Goal: Task Accomplishment & Management: Complete application form

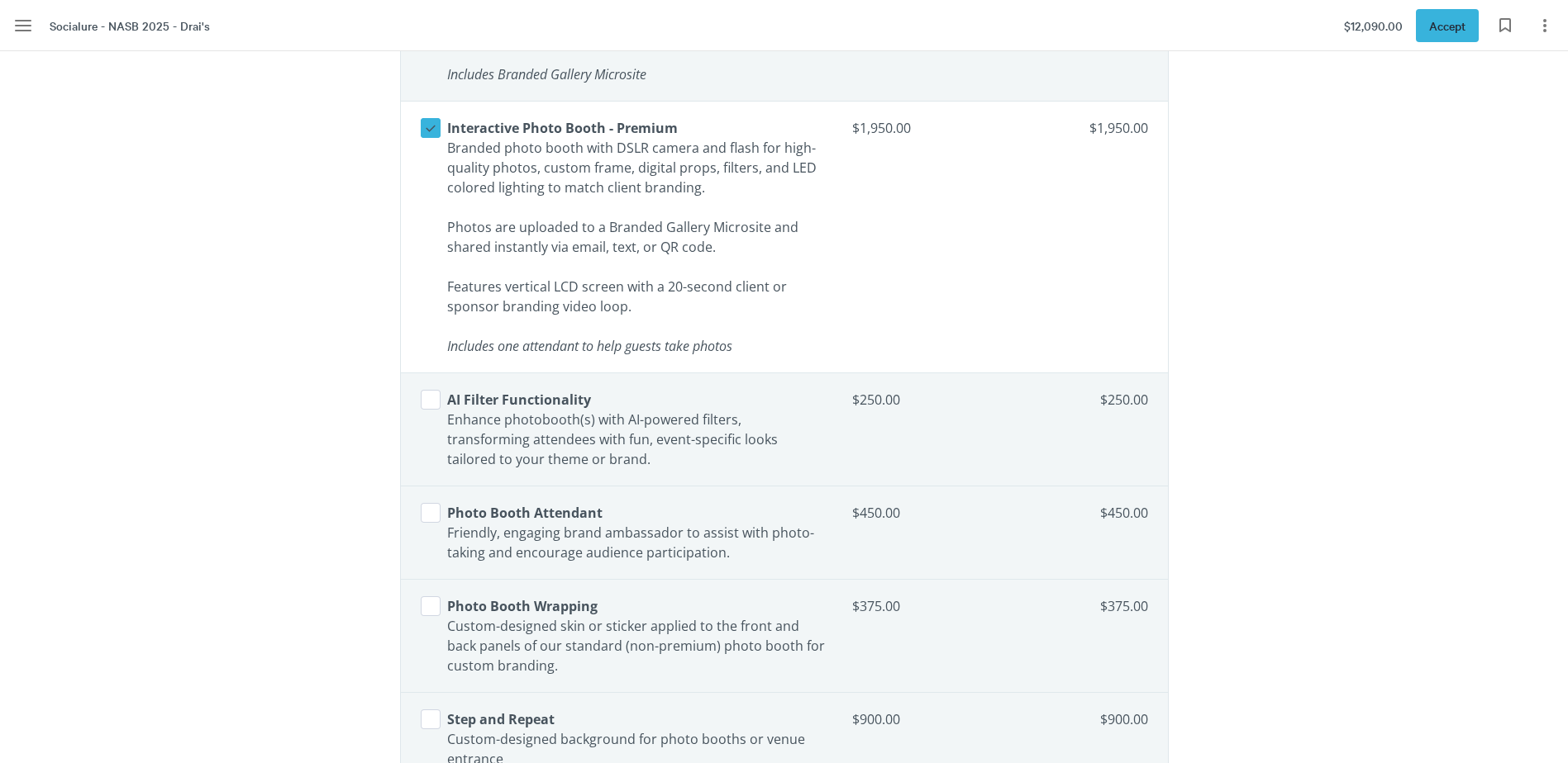
scroll to position [3635, 0]
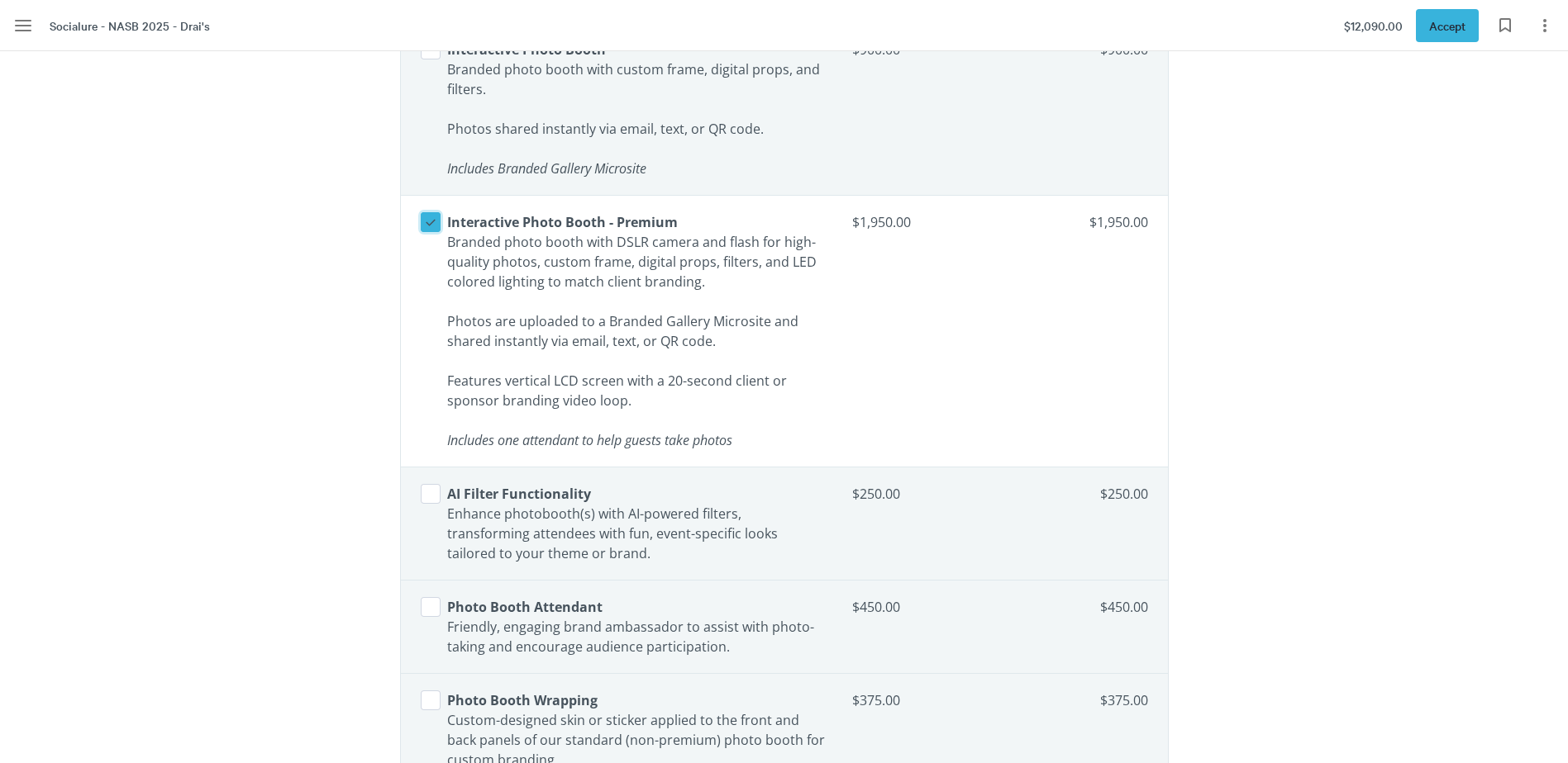
click at [428, 224] on icon at bounding box center [430, 222] width 10 height 6
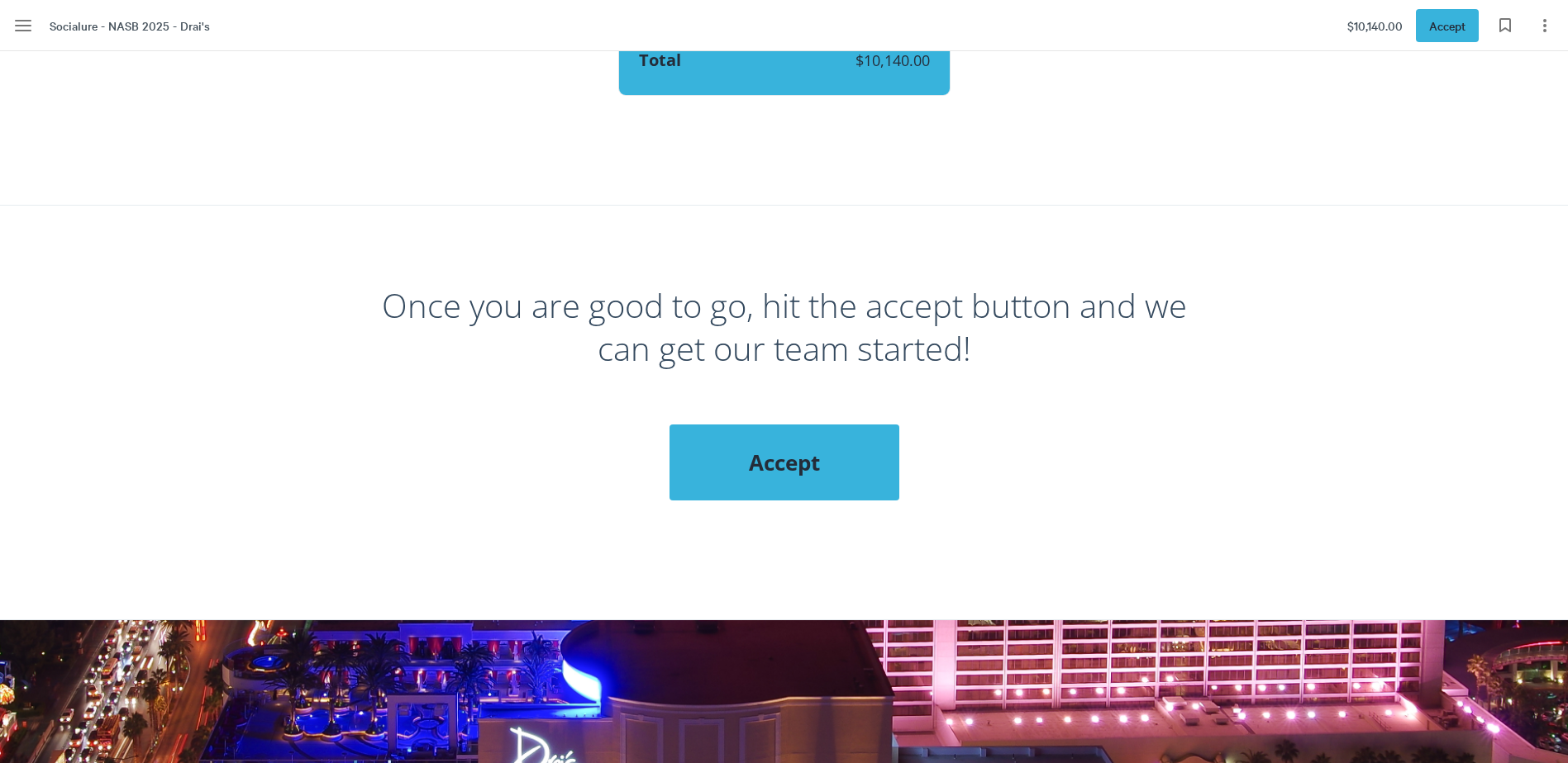
scroll to position [6858, 0]
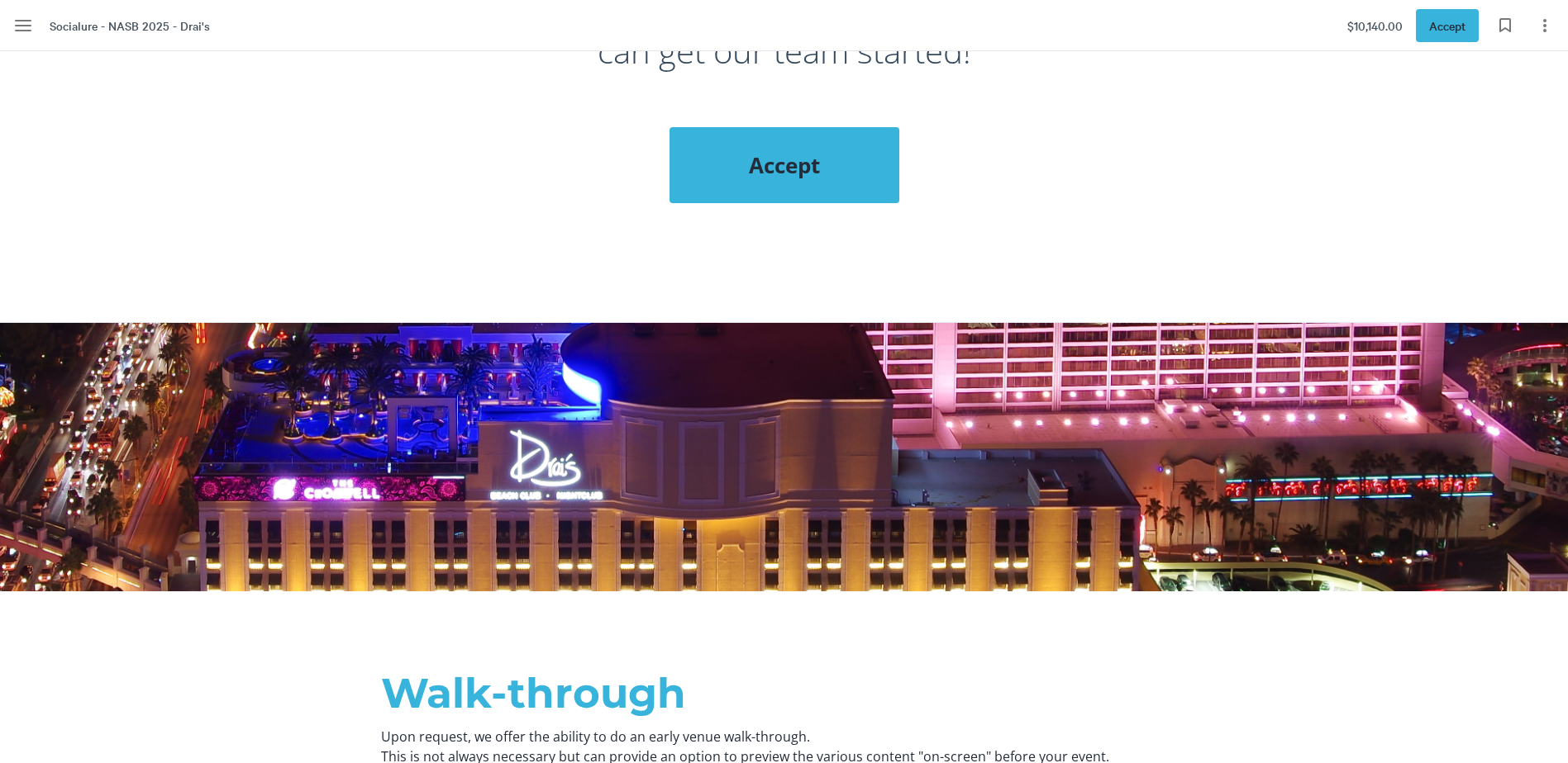
click at [789, 150] on span "Accept" at bounding box center [784, 164] width 164 height 29
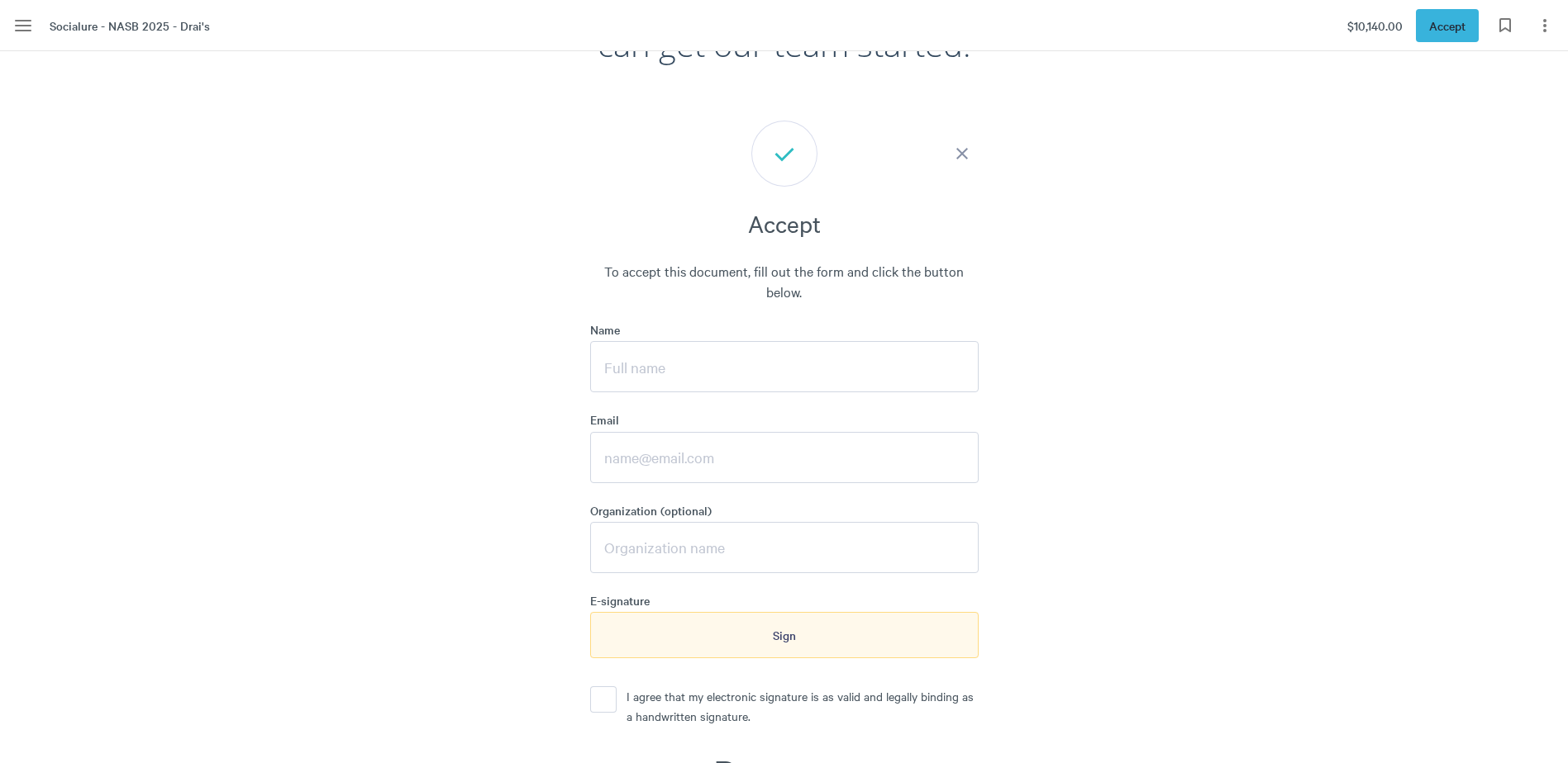
scroll to position [6965, 0]
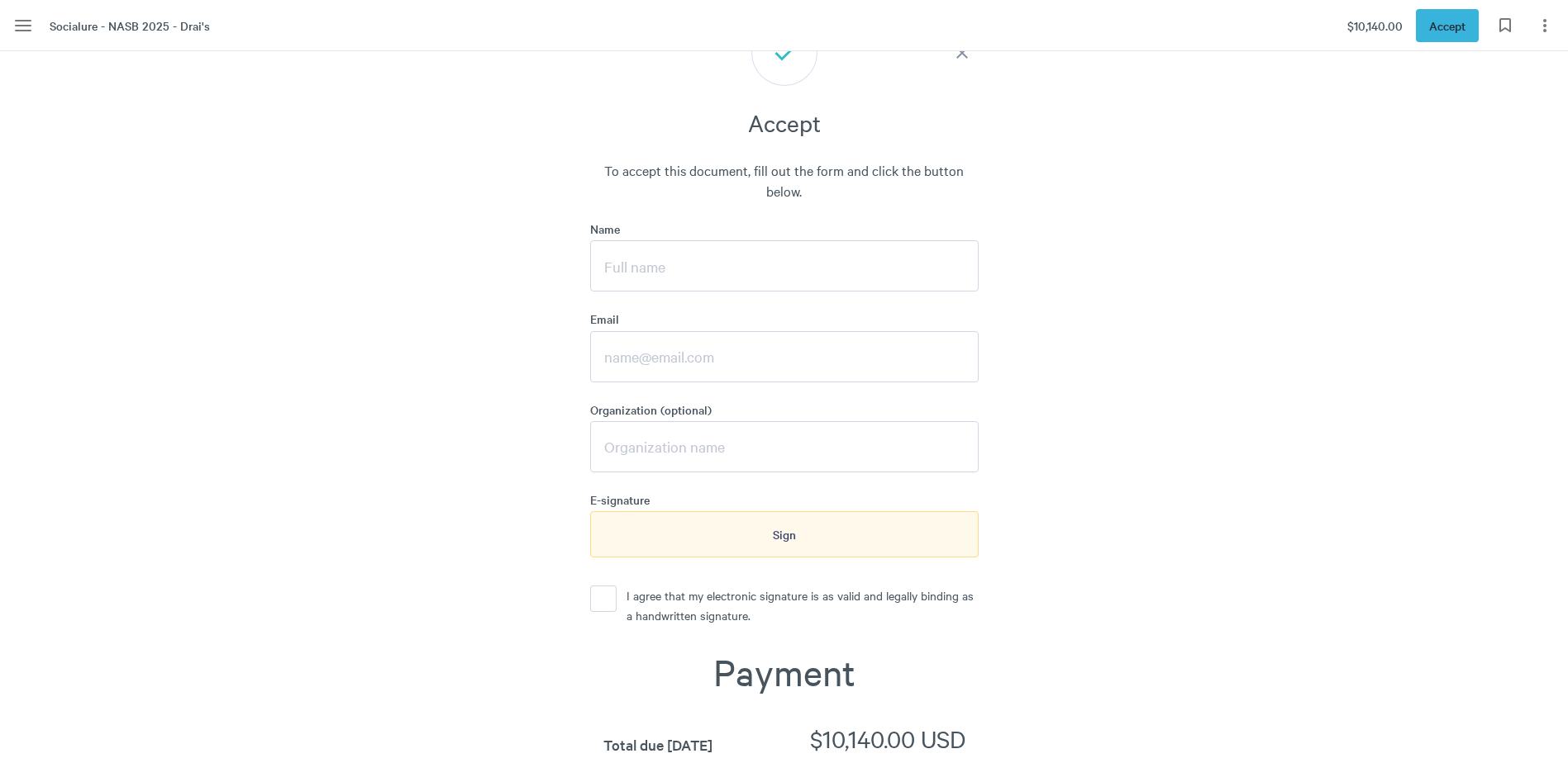
click at [725, 254] on input "Name" at bounding box center [784, 265] width 389 height 51
type input "[PERSON_NAME]"
type input "[PERSON_NAME][EMAIL_ADDRESS][DOMAIN_NAME]"
type input "Creat"
click at [649, 436] on input "Creat" at bounding box center [784, 447] width 389 height 51
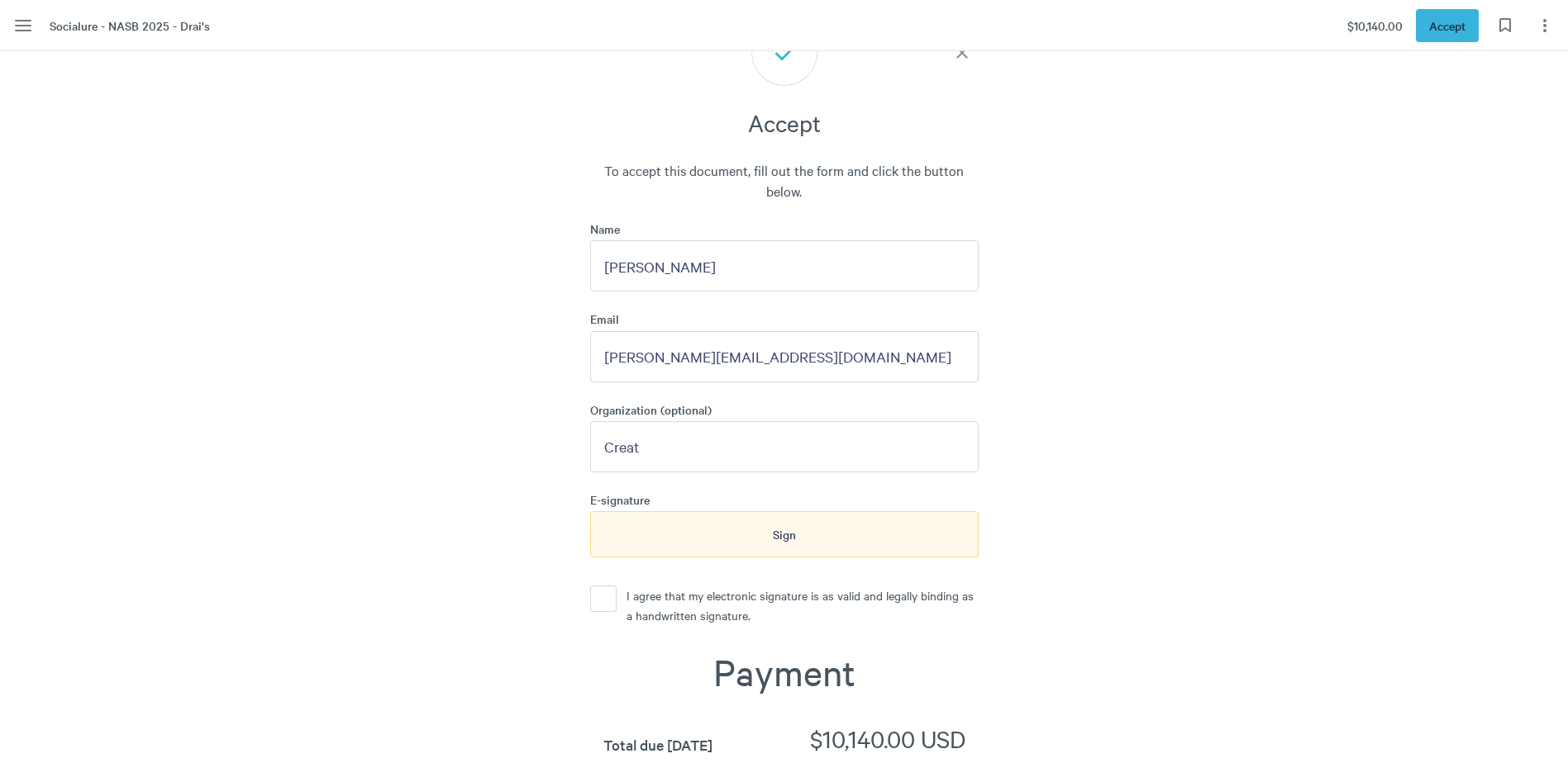
type input "Creative Group"
click at [610, 586] on button "I agree that my electronic signature is as valid and legally binding as a handw…" at bounding box center [603, 600] width 27 height 27
click at [786, 525] on span "Sign" at bounding box center [785, 534] width 23 height 18
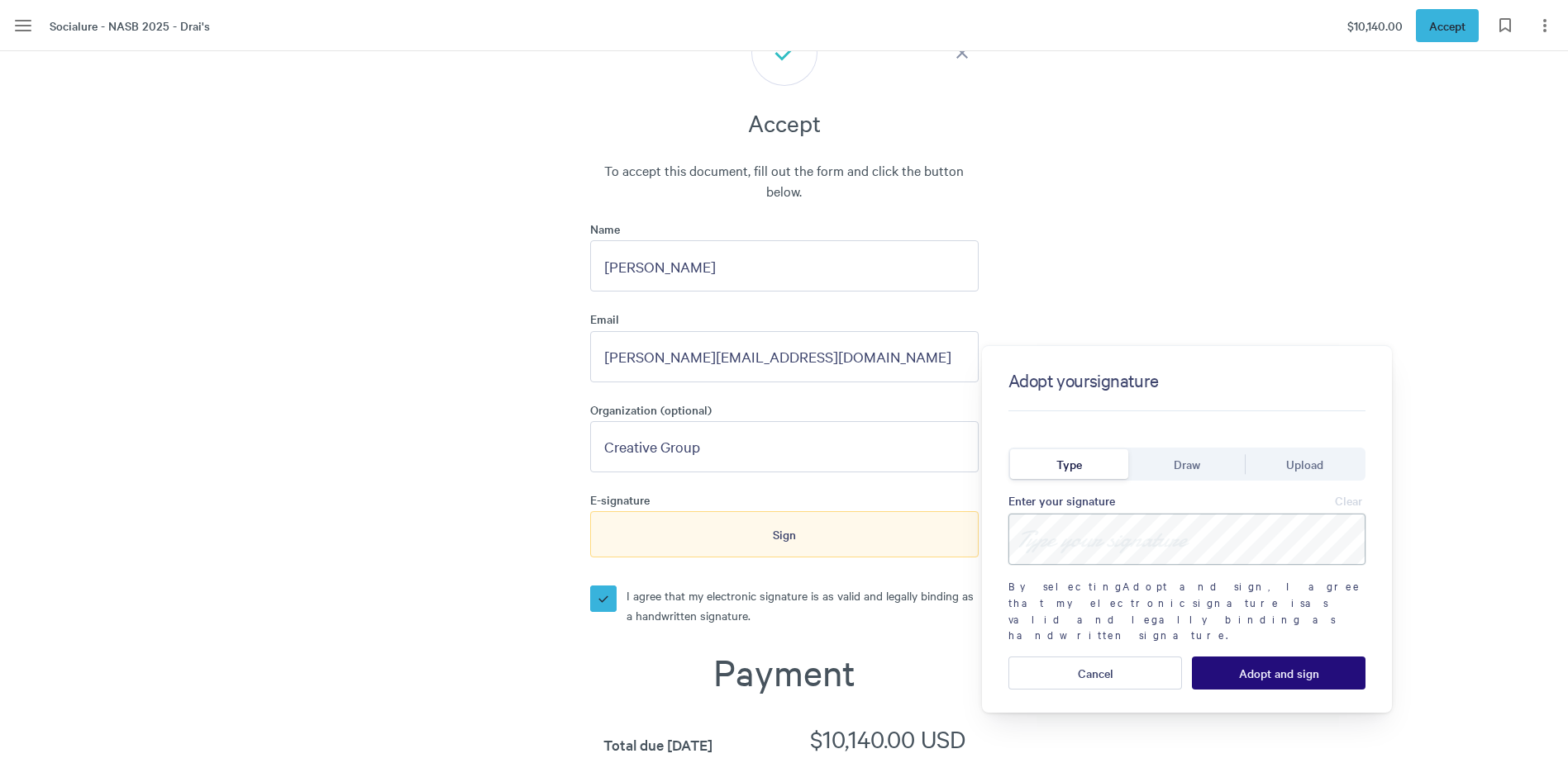
click at [1066, 545] on input at bounding box center [1187, 539] width 358 height 51
type input "[PERSON_NAME]"
click at [1274, 667] on span "Adopt and sign" at bounding box center [1279, 673] width 80 height 13
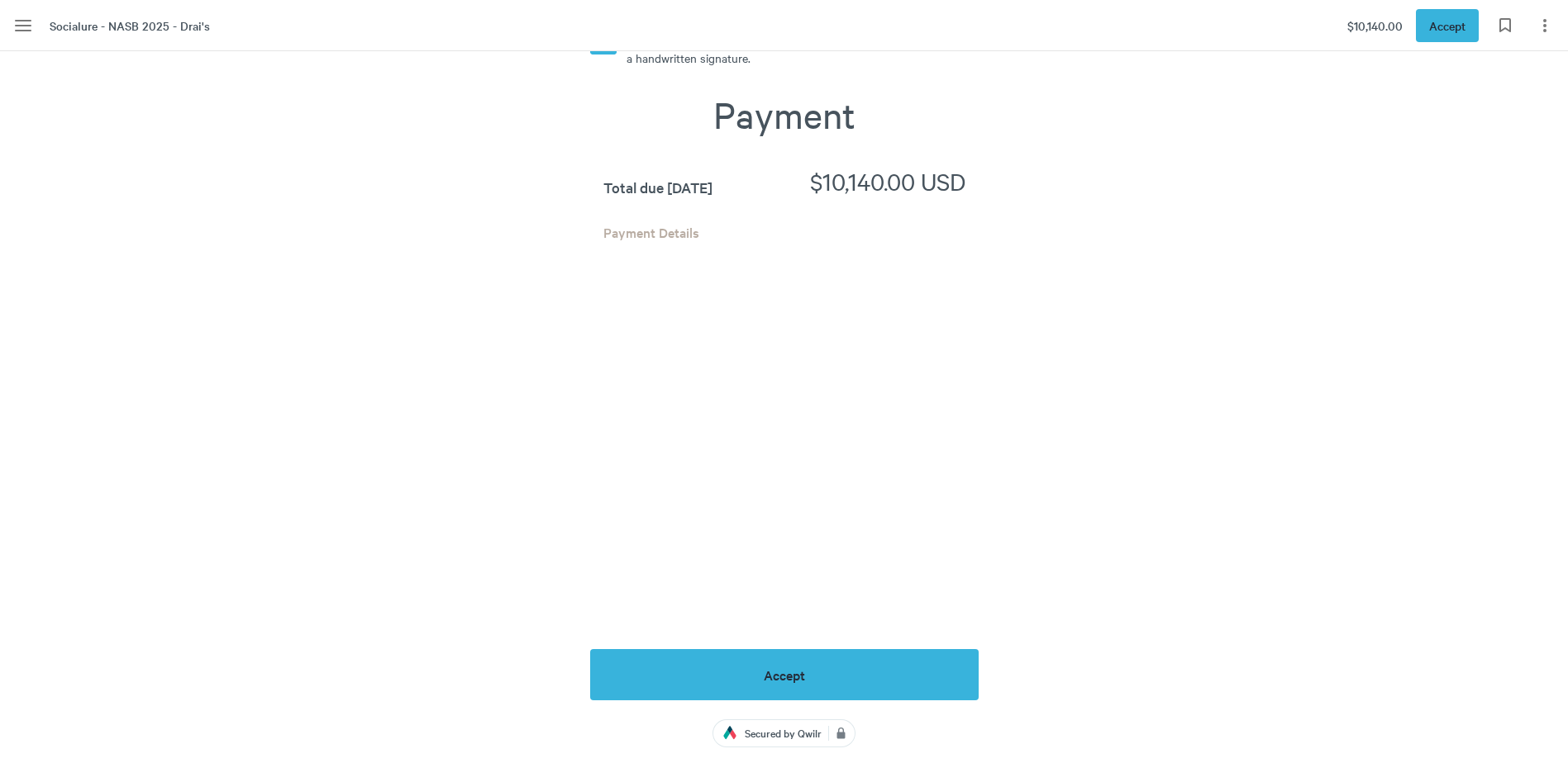
scroll to position [7626, 0]
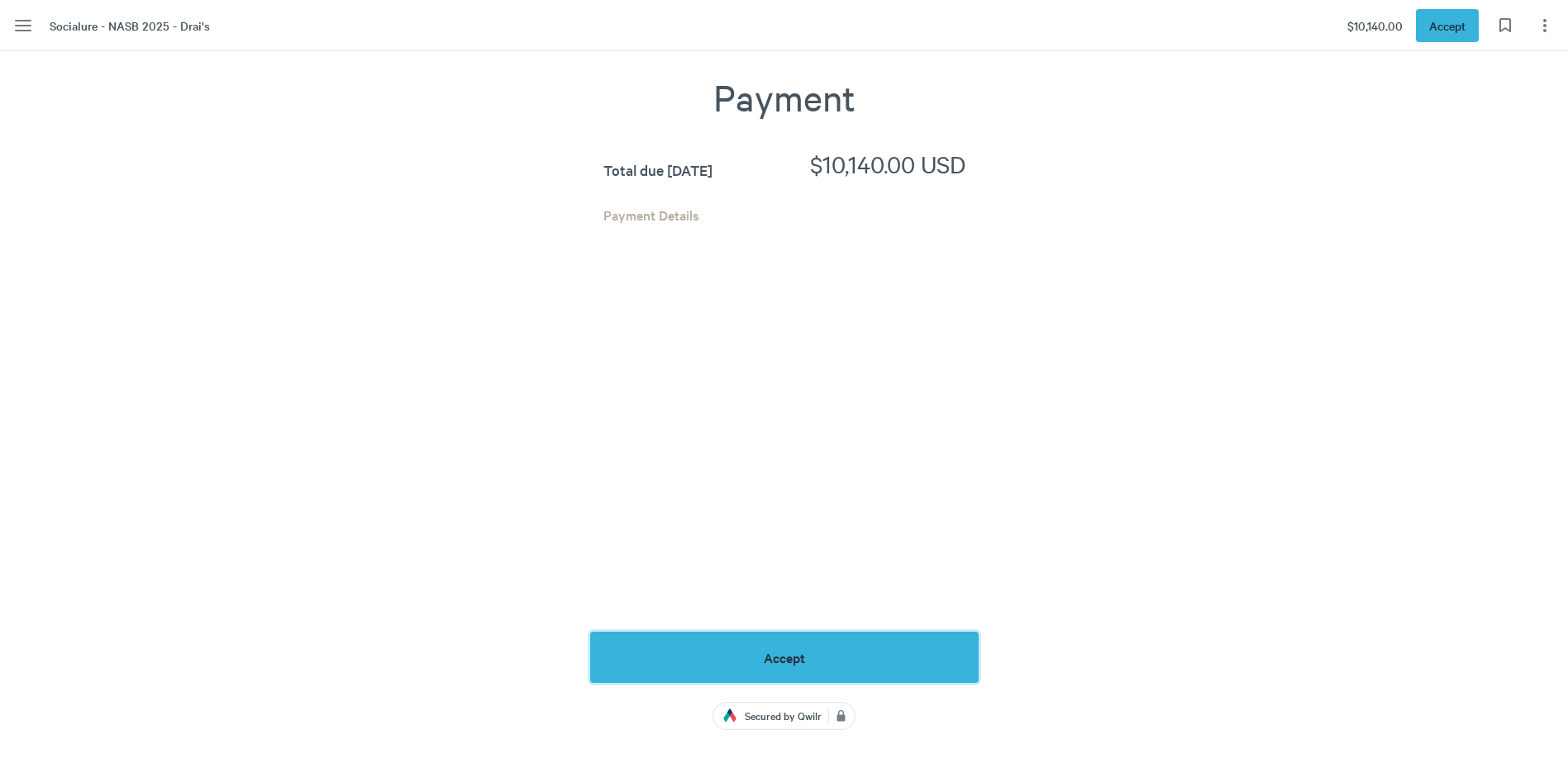
click at [854, 633] on button "Accept" at bounding box center [784, 657] width 389 height 51
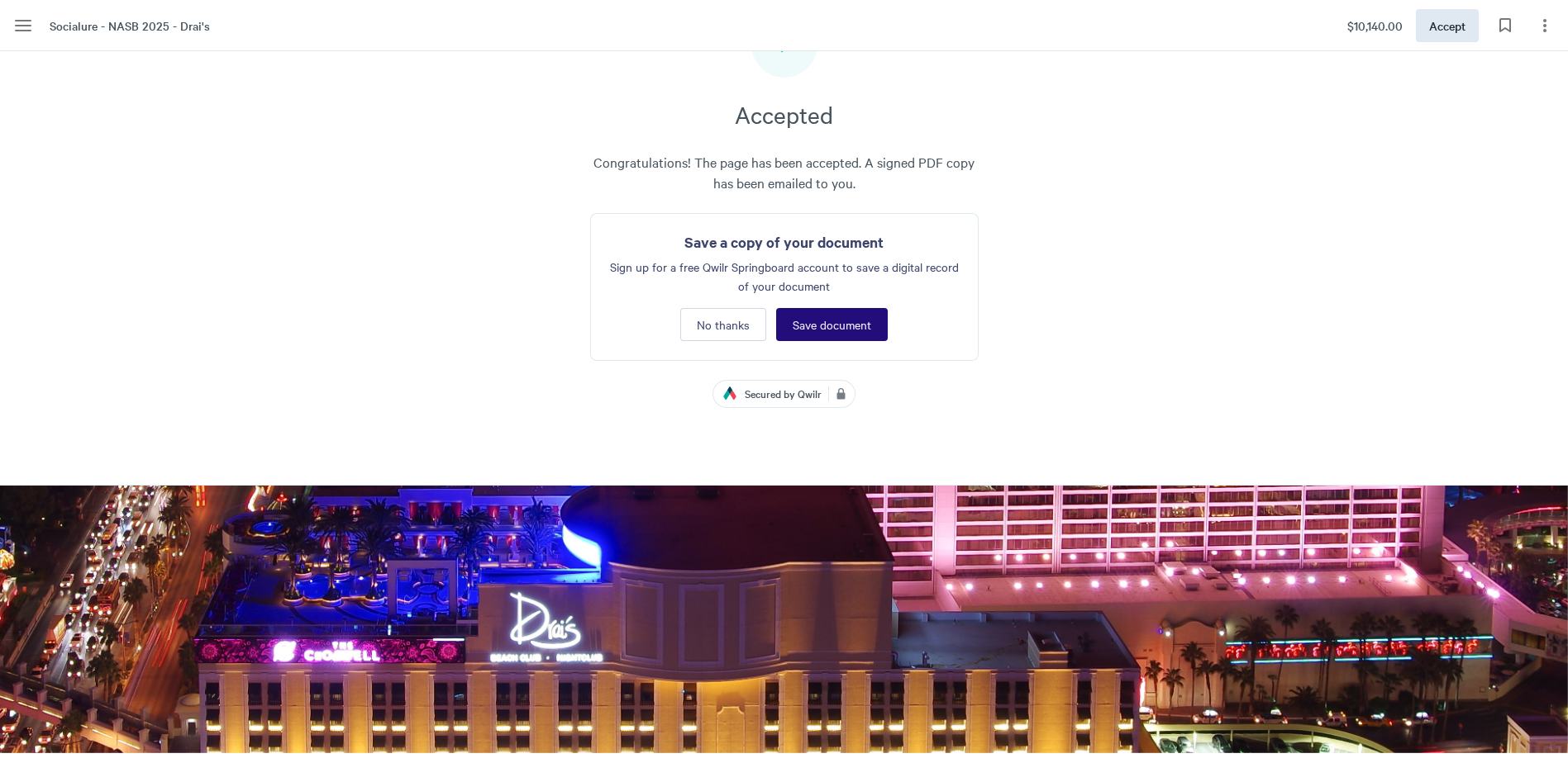
scroll to position [6965, 0]
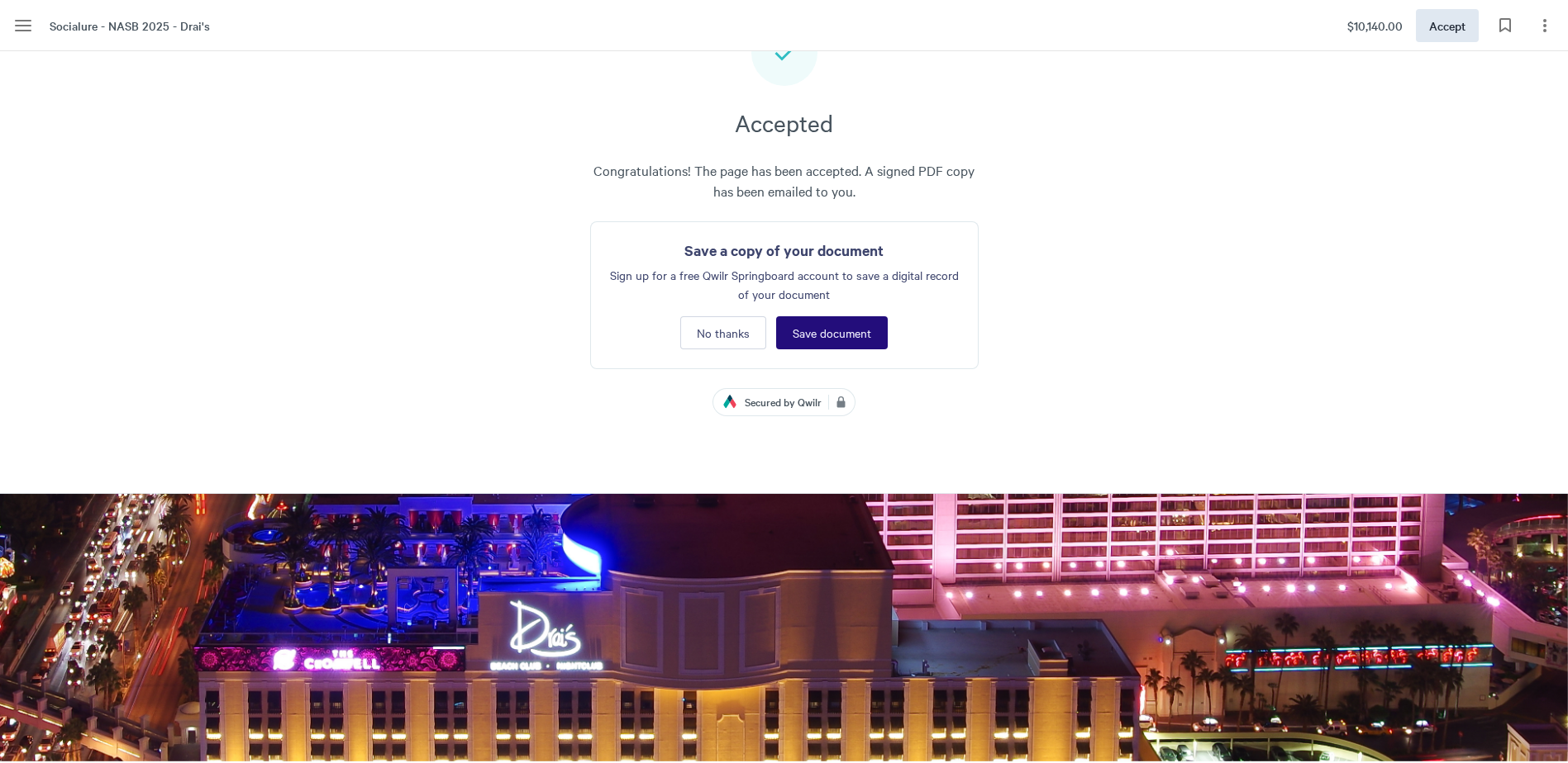
click at [842, 321] on button "Save document" at bounding box center [831, 332] width 112 height 33
